Goal: Information Seeking & Learning: Learn about a topic

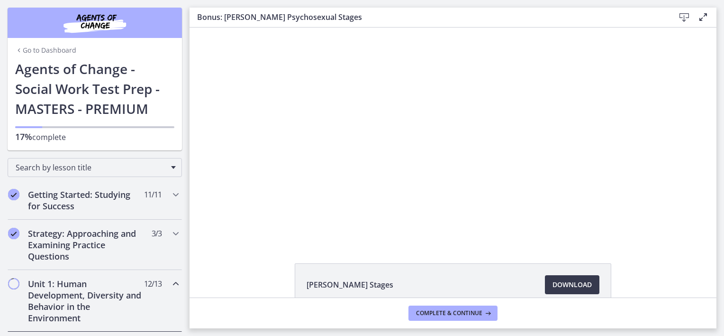
scroll to position [95, 0]
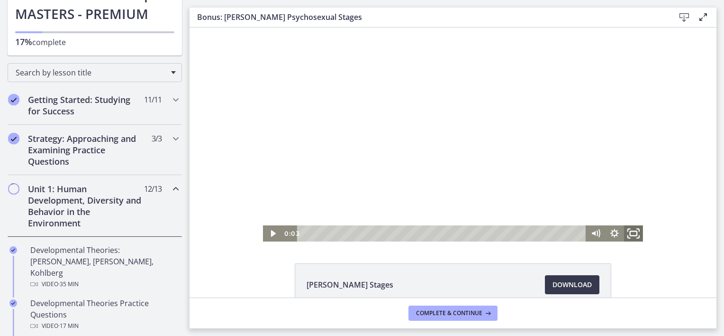
click at [630, 232] on icon "Fullscreen" at bounding box center [634, 233] width 23 height 19
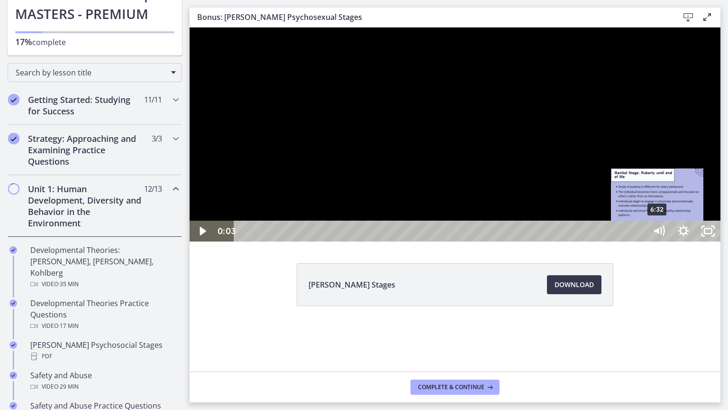
click at [641, 241] on div "6:32" at bounding box center [441, 230] width 397 height 21
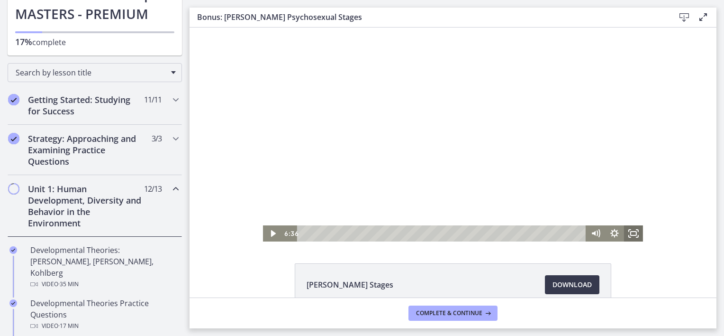
click at [633, 233] on icon "Fullscreen" at bounding box center [633, 233] width 19 height 16
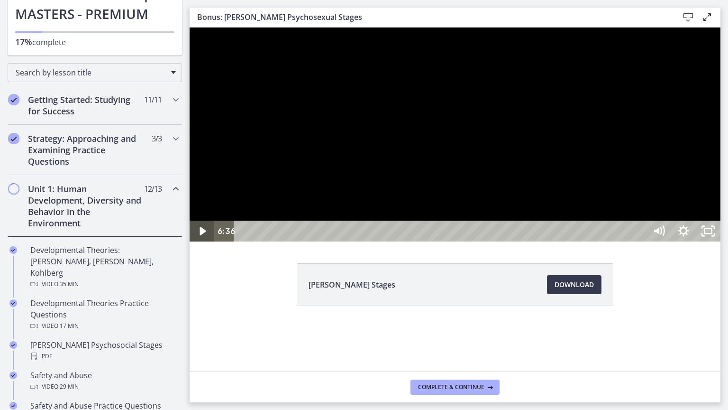
click at [202, 241] on icon "Play Video" at bounding box center [203, 230] width 25 height 21
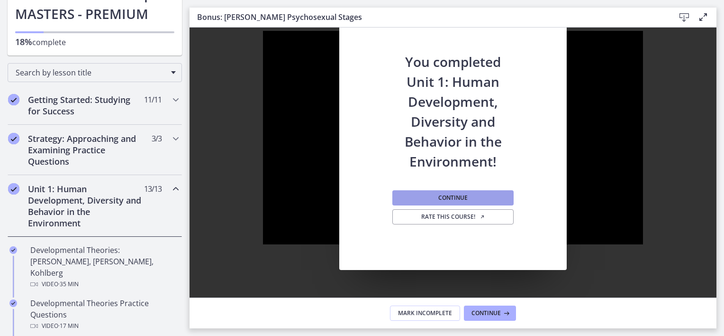
click at [472, 197] on button "Continue" at bounding box center [453, 197] width 121 height 15
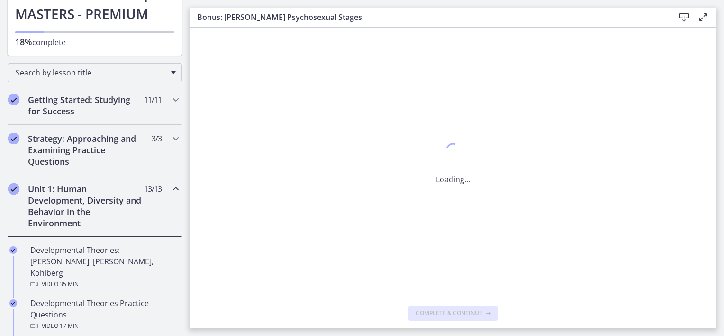
scroll to position [0, 0]
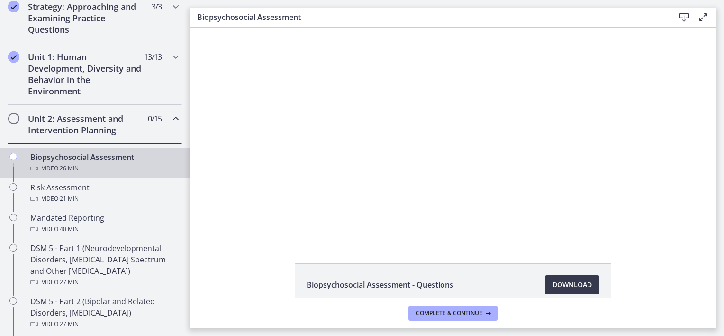
scroll to position [237, 0]
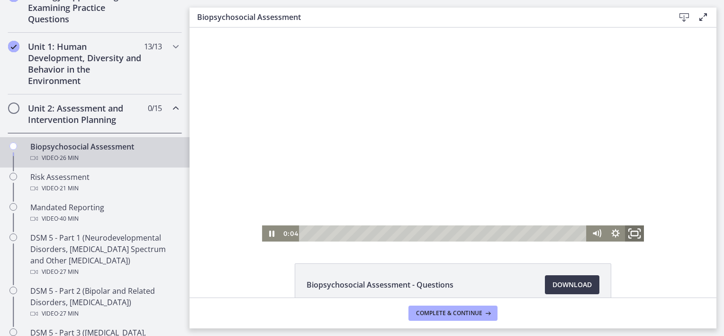
click at [632, 235] on rect "Fullscreen" at bounding box center [635, 233] width 7 height 5
click at [367, 126] on div at bounding box center [453, 134] width 382 height 214
drag, startPoint x: 632, startPoint y: 235, endPoint x: 825, endPoint y: 312, distance: 208.3
click at [632, 235] on rect "Fullscreen" at bounding box center [635, 233] width 6 height 4
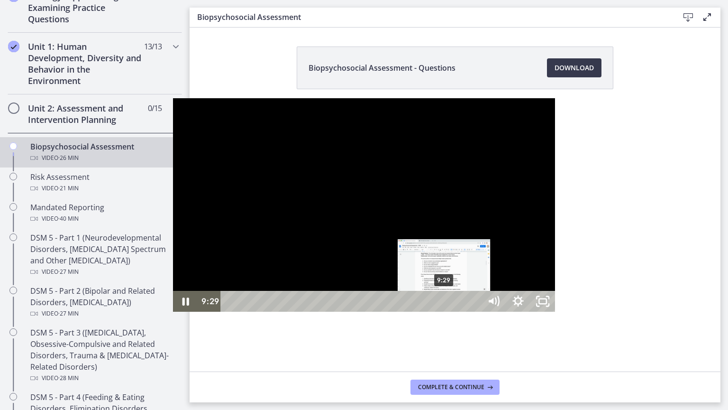
click at [272, 311] on div "9:29" at bounding box center [352, 301] width 245 height 21
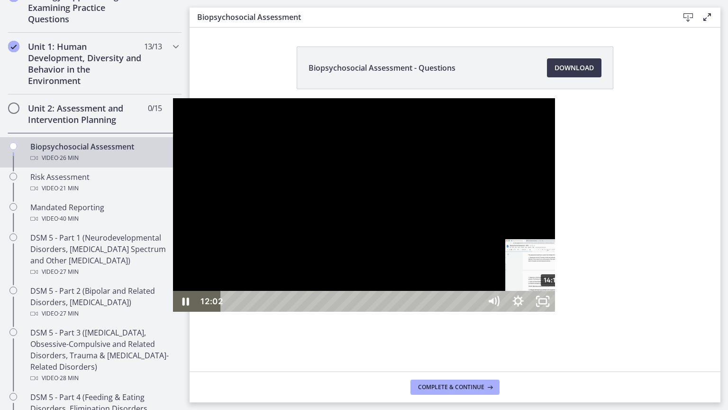
click at [382, 312] on div "Click for sound @keyframes VOLUME_SMALL_WAVE_FLASH { 0% { opacity: 0; } 33% { o…" at bounding box center [364, 205] width 382 height 214
click at [443, 311] on div "17:03" at bounding box center [352, 301] width 245 height 21
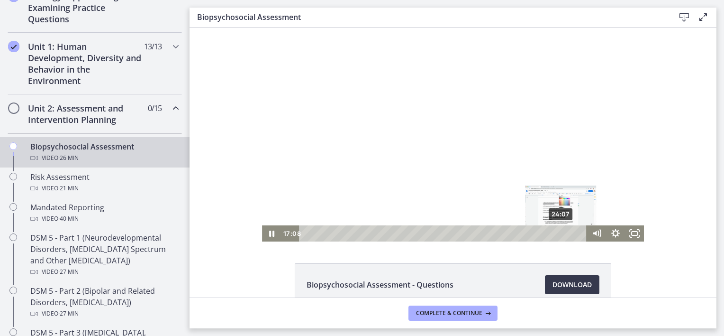
click at [559, 230] on div "24:07" at bounding box center [444, 233] width 276 height 16
click at [578, 231] on div "26:03" at bounding box center [444, 233] width 276 height 16
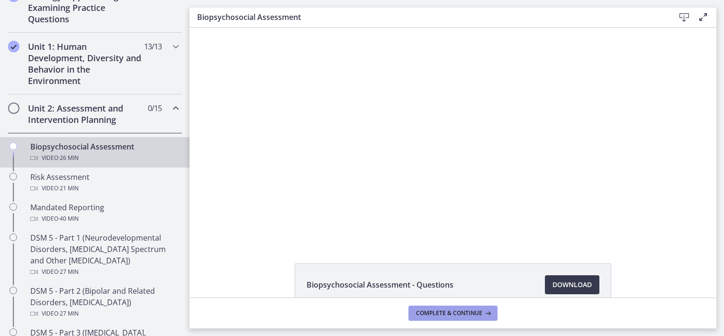
click at [472, 311] on span "Complete & continue" at bounding box center [449, 313] width 66 height 8
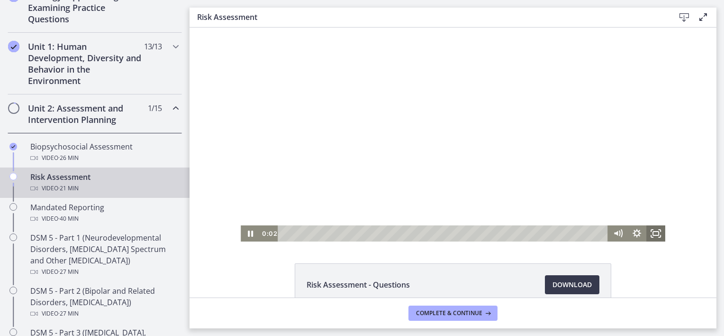
click at [655, 233] on rect "Fullscreen" at bounding box center [656, 233] width 6 height 4
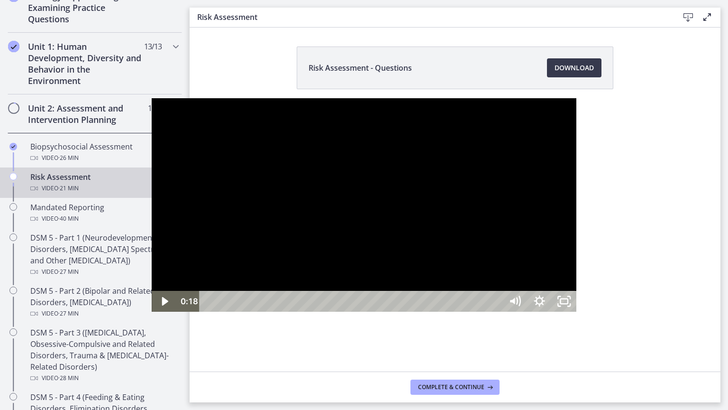
drag, startPoint x: 380, startPoint y: 250, endPoint x: 366, endPoint y: 248, distance: 14.3
click at [368, 249] on div at bounding box center [364, 205] width 425 height 214
click at [370, 266] on div at bounding box center [364, 205] width 425 height 214
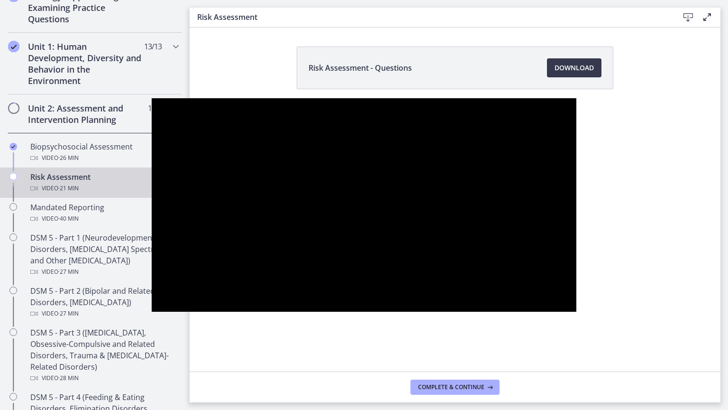
click at [152, 98] on button "Pause: cbe2b61t4o1cl02sic50.mp4" at bounding box center [152, 98] width 0 height 0
click at [152, 98] on button "Play Video: cbe2b61t4o1cl02sic50.mp4" at bounding box center [152, 98] width 0 height 0
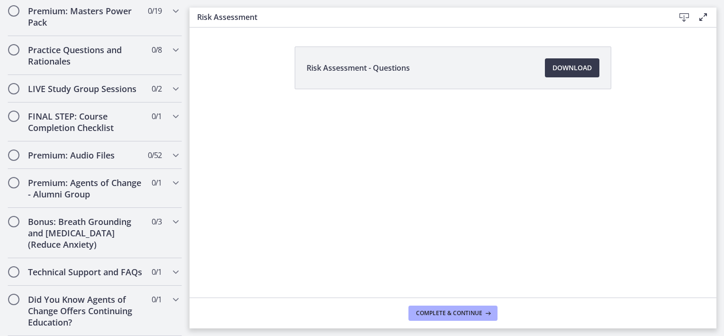
scroll to position [833, 0]
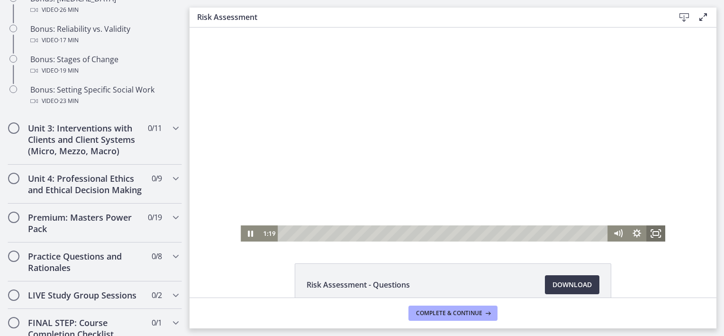
click at [655, 237] on icon "Fullscreen" at bounding box center [656, 233] width 19 height 16
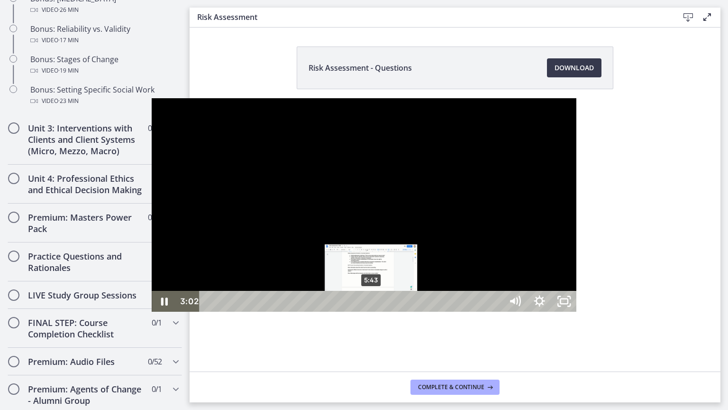
click at [221, 311] on div "5:43" at bounding box center [353, 301] width 288 height 21
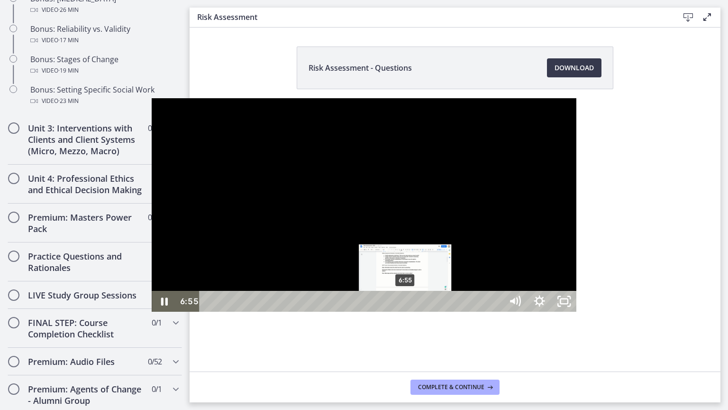
click at [255, 311] on div "6:55" at bounding box center [353, 301] width 288 height 21
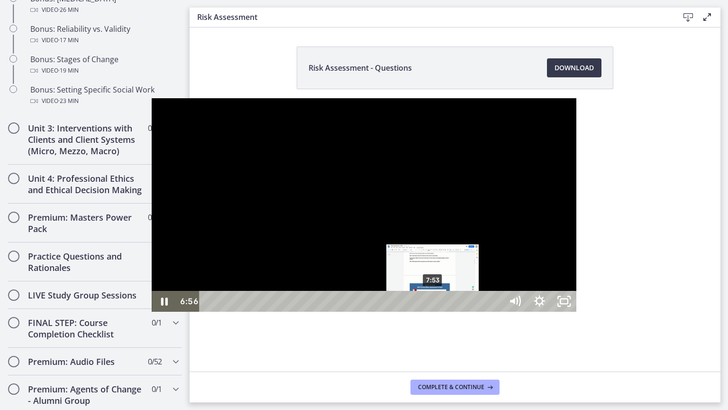
click at [283, 311] on div "7:53" at bounding box center [353, 301] width 288 height 21
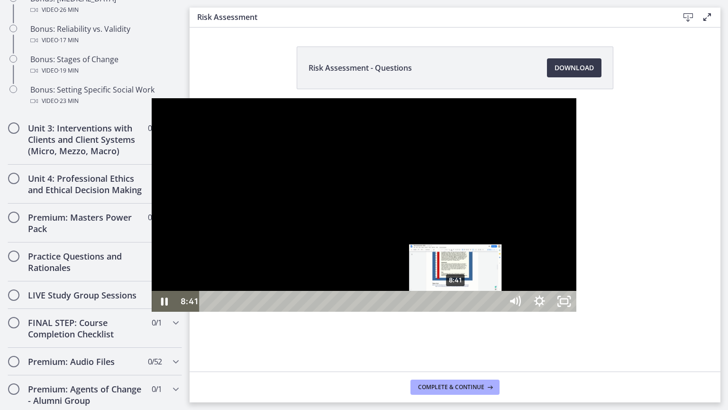
click at [305, 311] on div "8:41" at bounding box center [353, 301] width 288 height 21
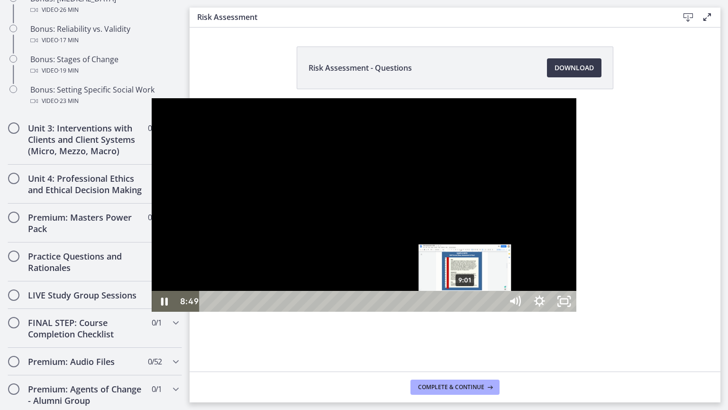
click at [314, 311] on div "9:01" at bounding box center [353, 301] width 288 height 21
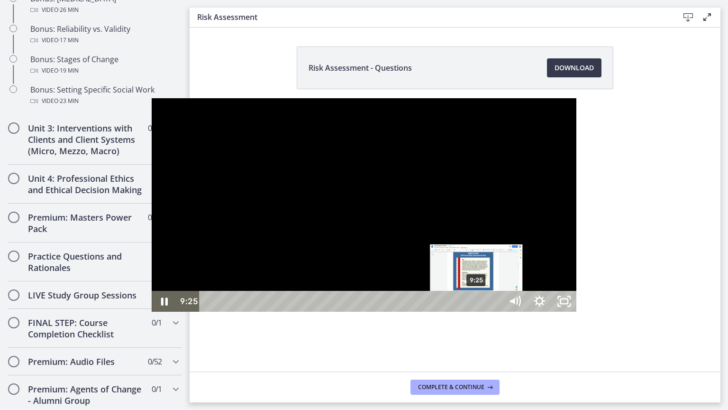
click at [326, 311] on div "9:25" at bounding box center [353, 301] width 288 height 21
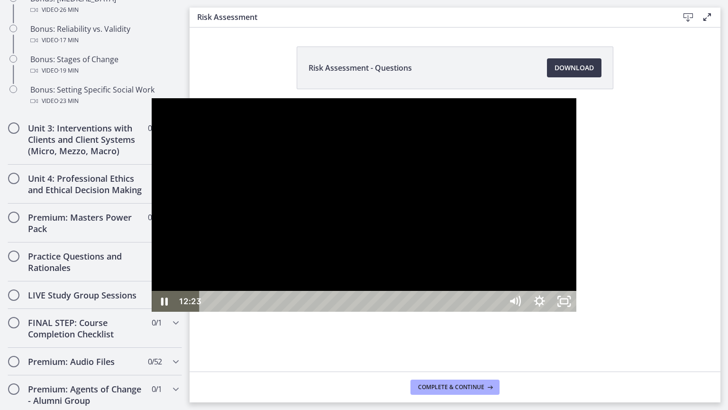
click at [360, 197] on div at bounding box center [364, 205] width 425 height 214
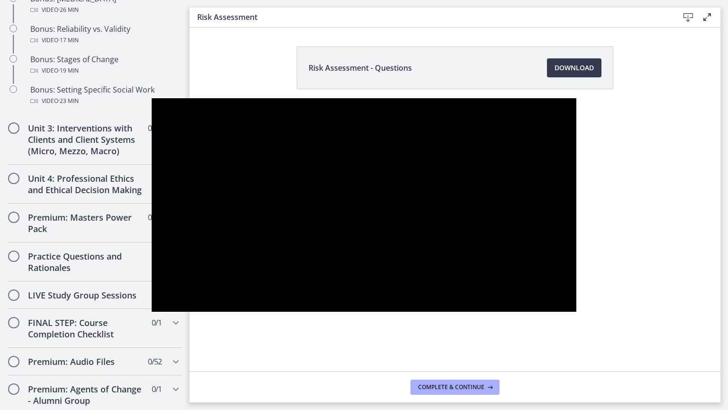
click at [152, 98] on button "Play Video: cbe2b61t4o1cl02sic50.mp4" at bounding box center [152, 98] width 0 height 0
click at [152, 98] on button "Pause: cbe2b61t4o1cl02sic50.mp4" at bounding box center [152, 98] width 0 height 0
click at [152, 98] on button "Play Video: cbe2b61t4o1cl02sic50.mp4" at bounding box center [152, 98] width 0 height 0
click at [152, 98] on button "Pause: cbe2b61t4o1cl02sic50.mp4" at bounding box center [152, 98] width 0 height 0
click at [152, 98] on button "Play Video: cbe2b61t4o1cl02sic50.mp4" at bounding box center [152, 98] width 0 height 0
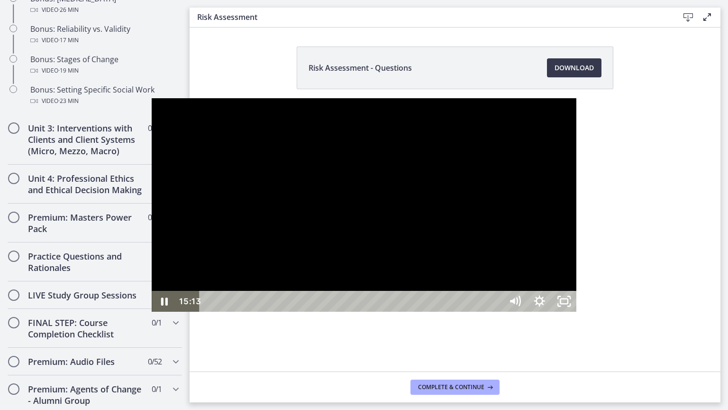
click at [152, 98] on button "Pause: cbe2b61t4o1cl02sic50.mp4" at bounding box center [152, 98] width 0 height 0
